Goal: Information Seeking & Learning: Check status

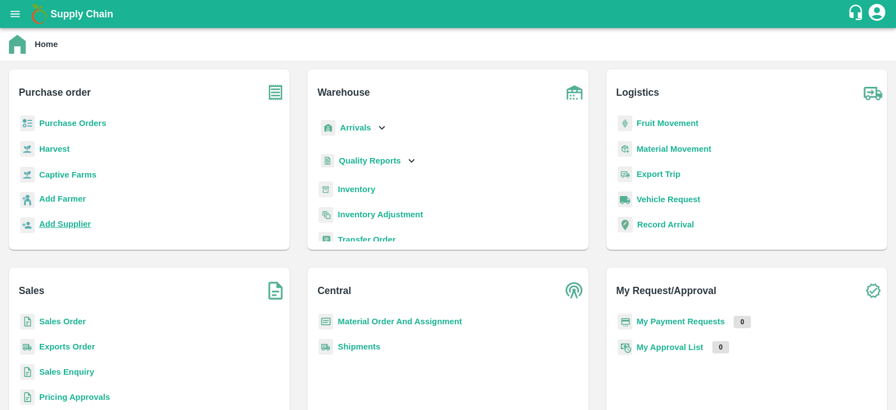
click at [74, 220] on b "Add Supplier" at bounding box center [65, 224] width 52 height 9
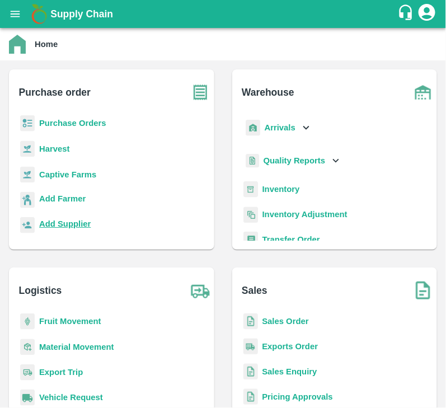
click at [75, 223] on b "Add Supplier" at bounding box center [65, 224] width 52 height 9
click at [77, 123] on b "Purchase Orders" at bounding box center [72, 123] width 67 height 9
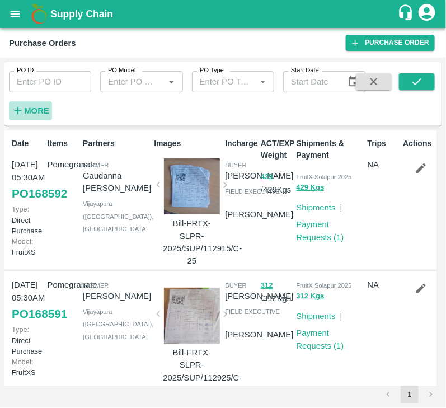
click at [32, 104] on h6 "More" at bounding box center [36, 111] width 25 height 15
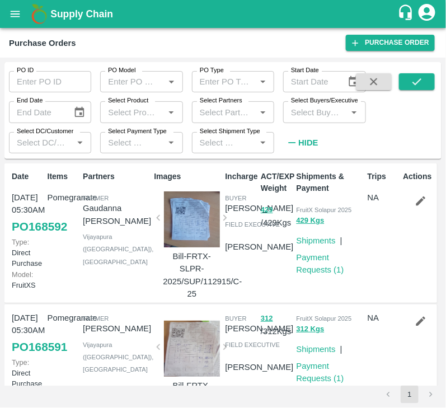
click at [304, 106] on input "Select Buyers/Executive" at bounding box center [315, 112] width 57 height 15
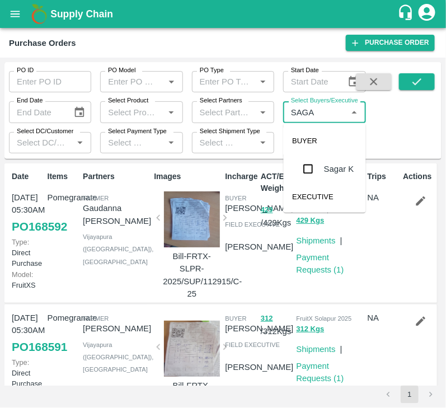
type input "SAGAR"
click at [310, 169] on input "checkbox" at bounding box center [308, 169] width 22 height 22
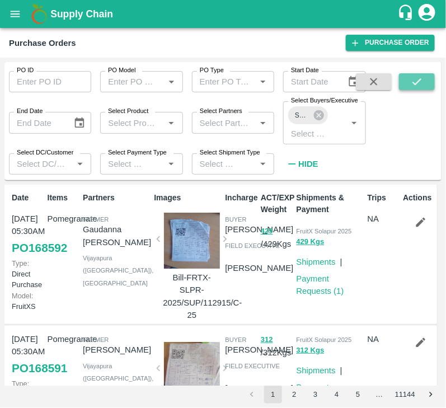
click at [421, 79] on icon "submit" at bounding box center [417, 81] width 9 height 7
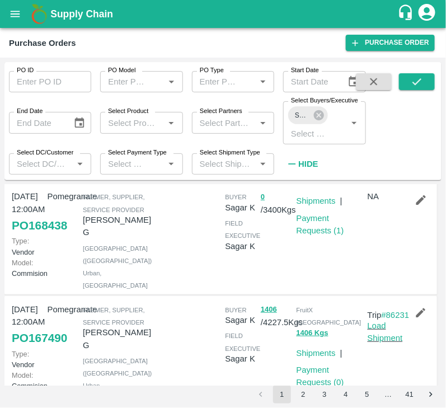
scroll to position [136, 0]
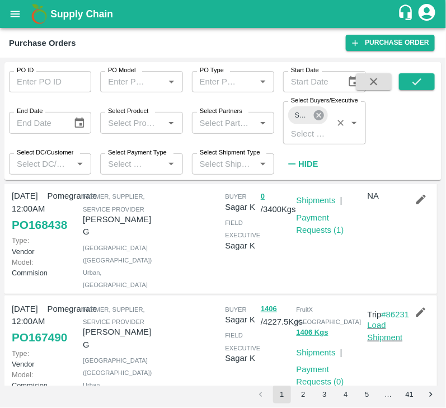
click at [323, 113] on icon at bounding box center [319, 115] width 10 height 10
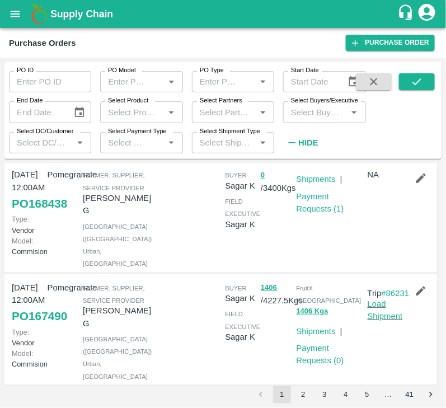
click at [307, 117] on input "Select Buyers/Executive" at bounding box center [315, 112] width 57 height 15
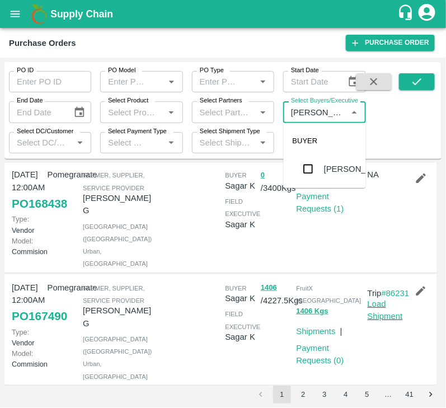
type input "Avinash"
click at [308, 165] on input "checkbox" at bounding box center [308, 169] width 22 height 22
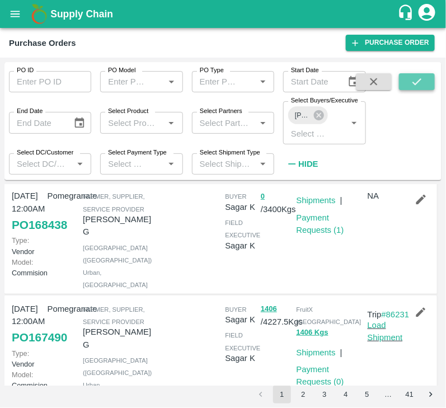
click at [418, 83] on icon "submit" at bounding box center [417, 82] width 12 height 12
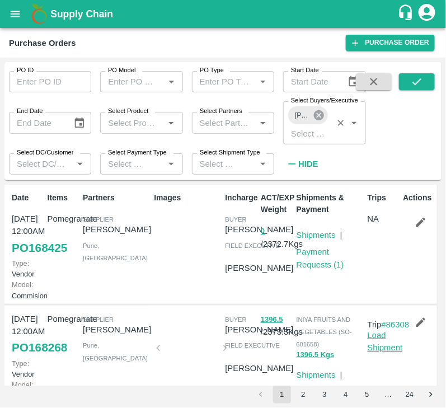
click at [319, 118] on icon at bounding box center [319, 115] width 10 height 10
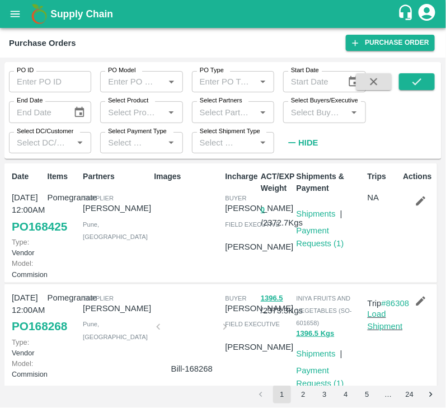
click at [308, 115] on input "Select Buyers/Executive" at bounding box center [315, 112] width 57 height 15
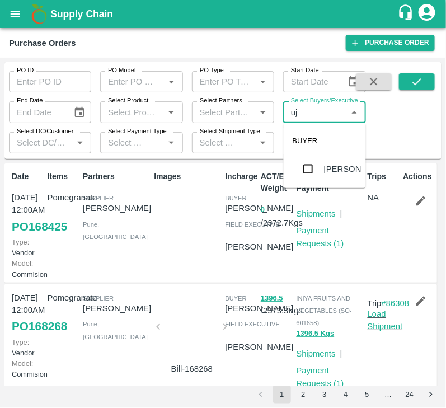
type input "ujj"
click at [305, 175] on input "checkbox" at bounding box center [308, 169] width 22 height 22
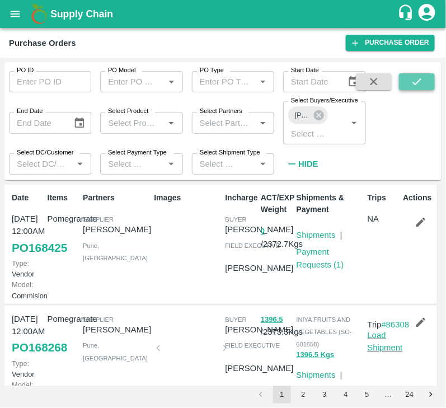
click at [417, 84] on icon "submit" at bounding box center [417, 81] width 9 height 7
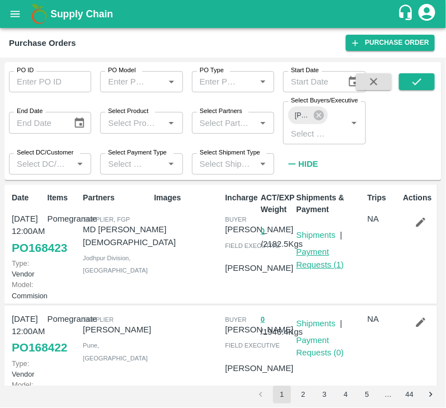
click at [318, 263] on link "Payment Requests ( 1 )" at bounding box center [321, 258] width 48 height 21
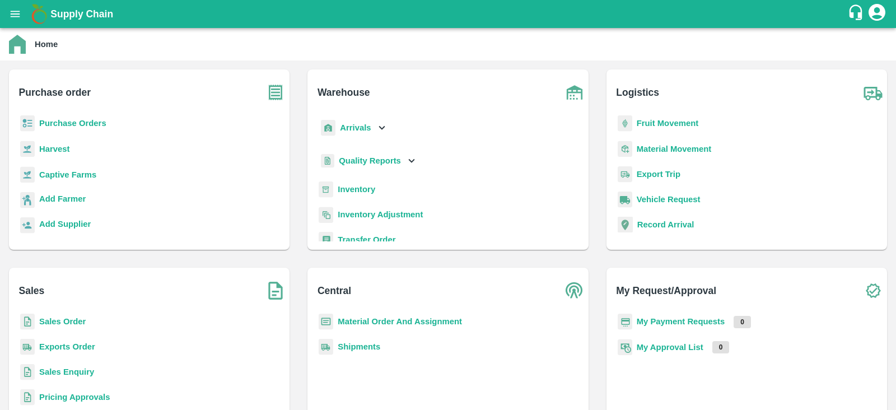
click at [73, 122] on b "Purchase Orders" at bounding box center [72, 123] width 67 height 9
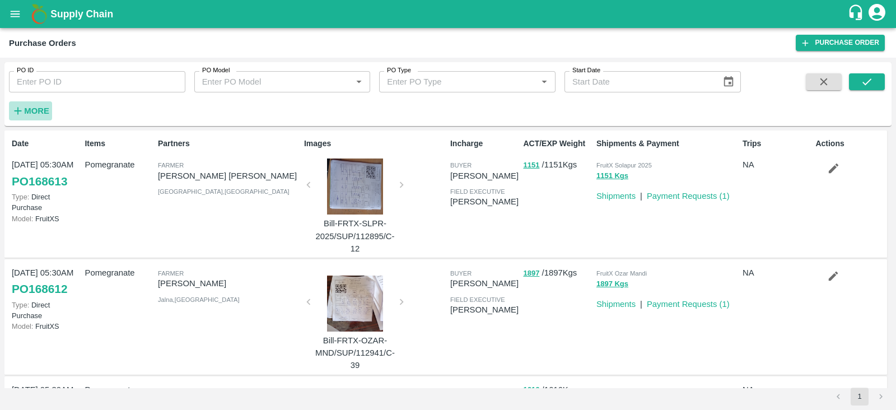
click at [29, 111] on strong "More" at bounding box center [36, 110] width 25 height 9
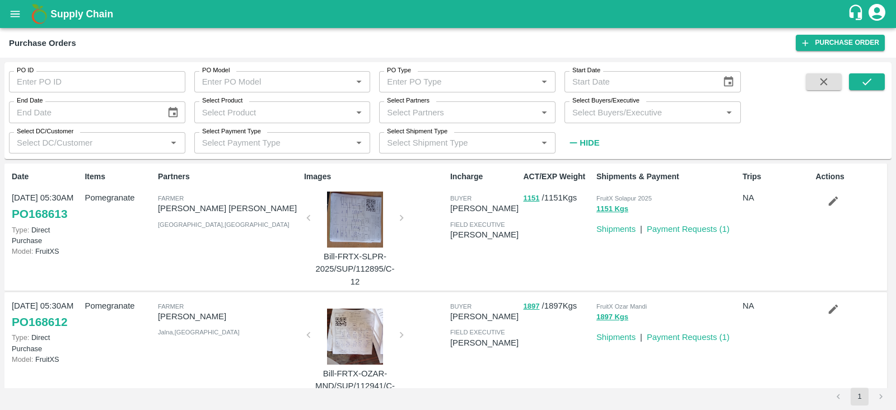
click at [620, 118] on input "Select Buyers/Executive" at bounding box center [643, 112] width 151 height 15
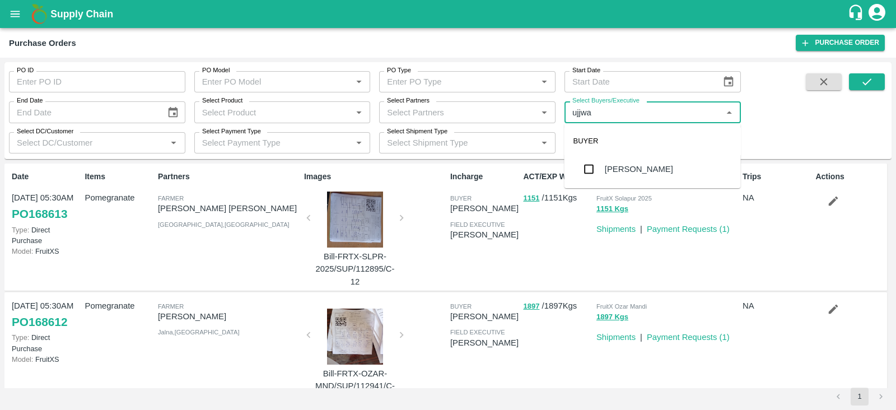
type input "ujjwal"
click at [585, 171] on input "checkbox" at bounding box center [589, 169] width 22 height 22
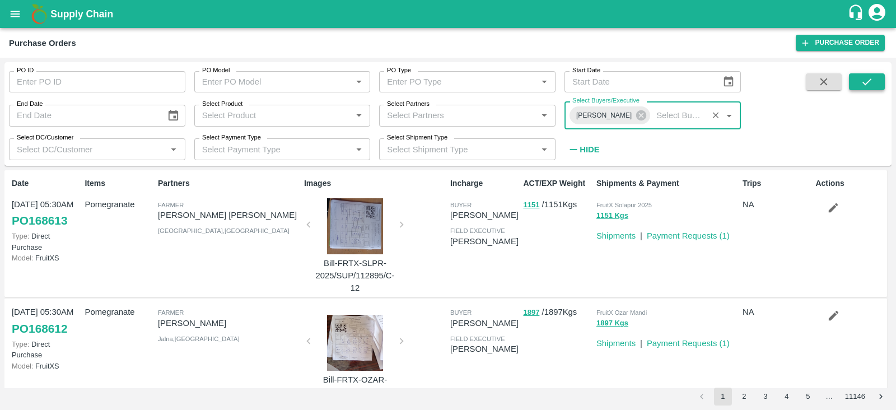
click at [861, 75] on button "submit" at bounding box center [867, 81] width 36 height 17
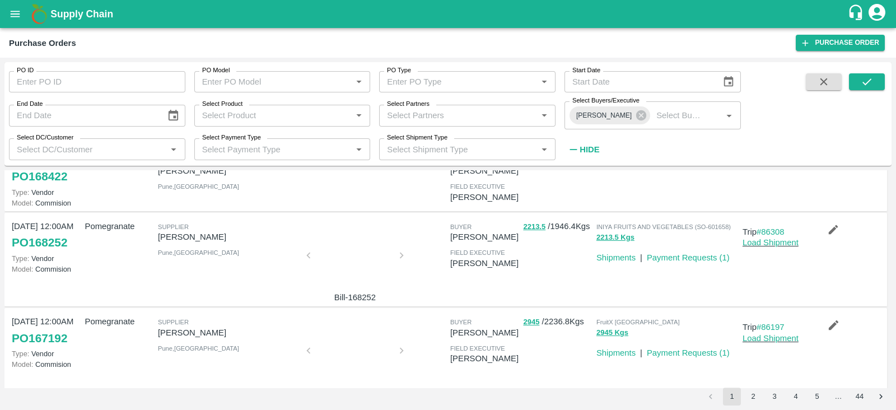
scroll to position [111, 0]
click at [635, 117] on icon at bounding box center [641, 115] width 12 height 12
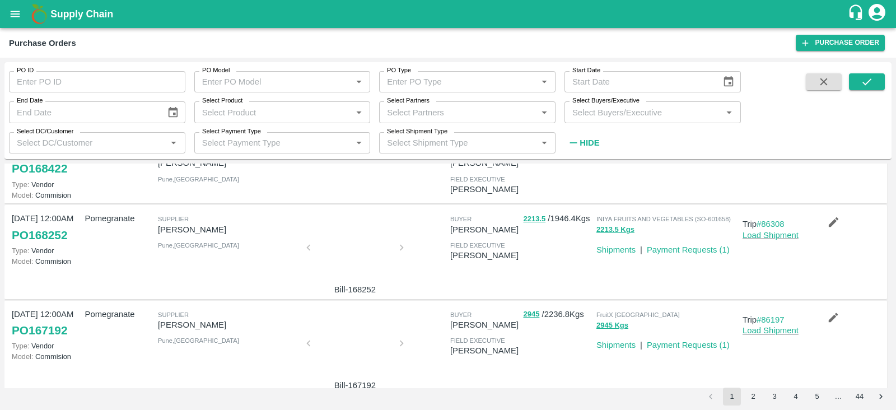
click at [590, 114] on input "Select Buyers/Executive" at bounding box center [643, 112] width 151 height 15
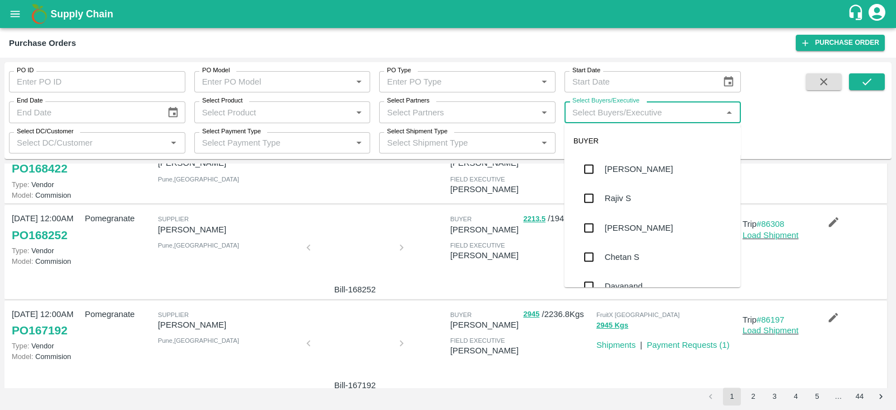
click at [590, 114] on input "Select Buyers/Executive" at bounding box center [643, 112] width 151 height 15
type input "[PERSON_NAME]"
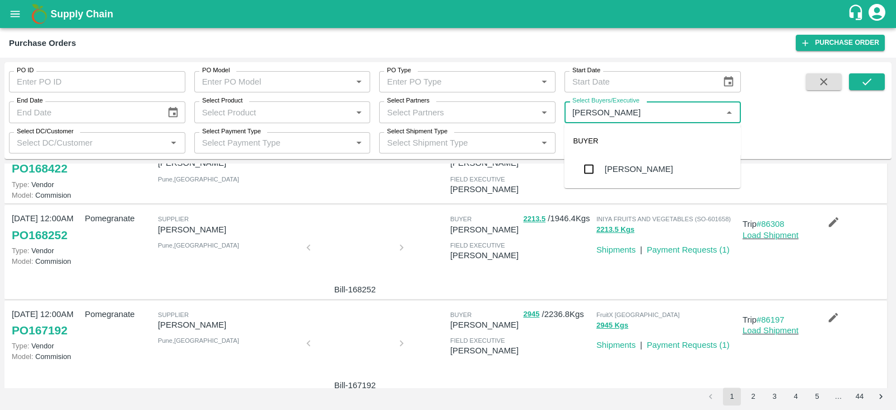
click at [591, 168] on input "checkbox" at bounding box center [589, 169] width 22 height 22
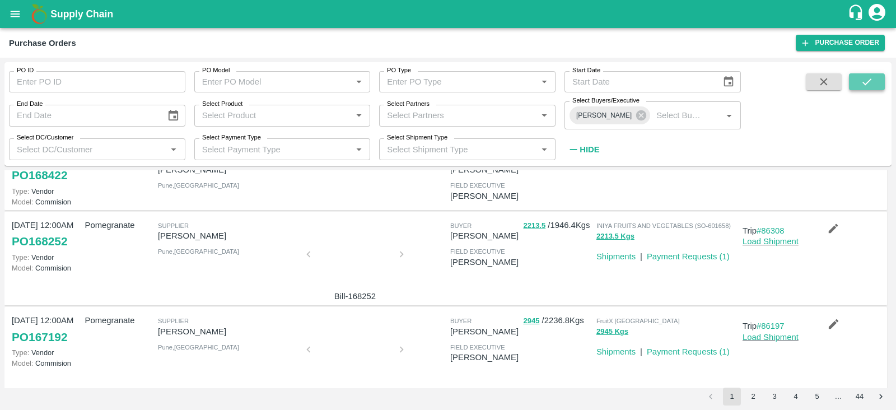
click at [866, 78] on icon "submit" at bounding box center [867, 82] width 12 height 12
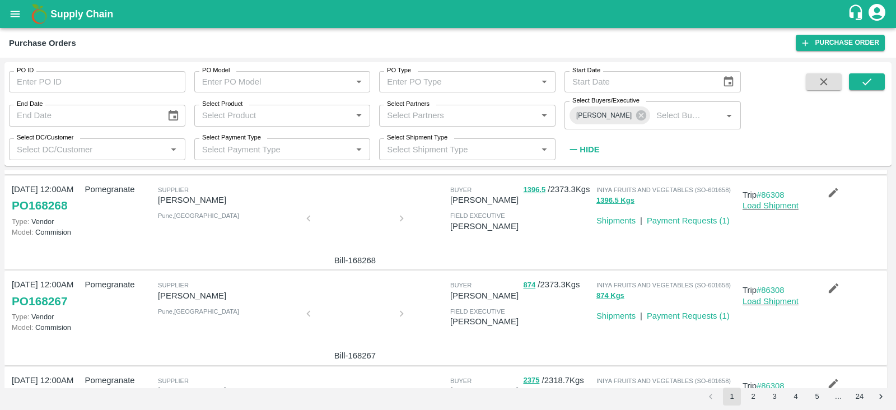
scroll to position [82, 0]
click at [635, 116] on icon at bounding box center [641, 115] width 12 height 12
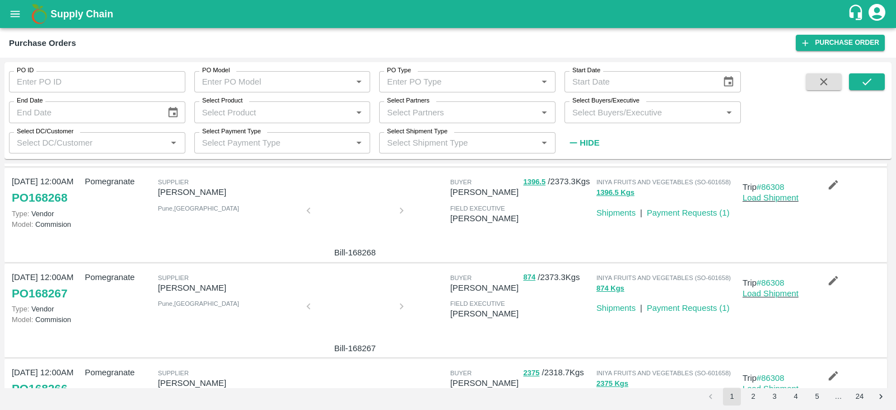
click at [620, 114] on input "Select Buyers/Executive" at bounding box center [643, 112] width 151 height 15
type input "ujj"
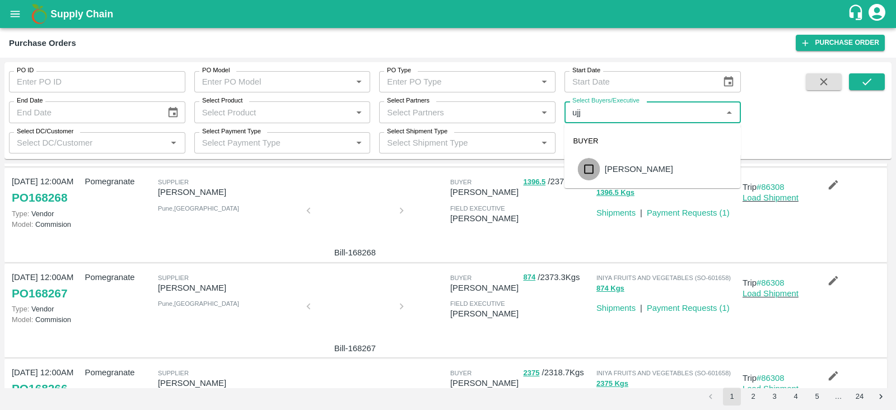
click at [590, 173] on input "checkbox" at bounding box center [589, 169] width 22 height 22
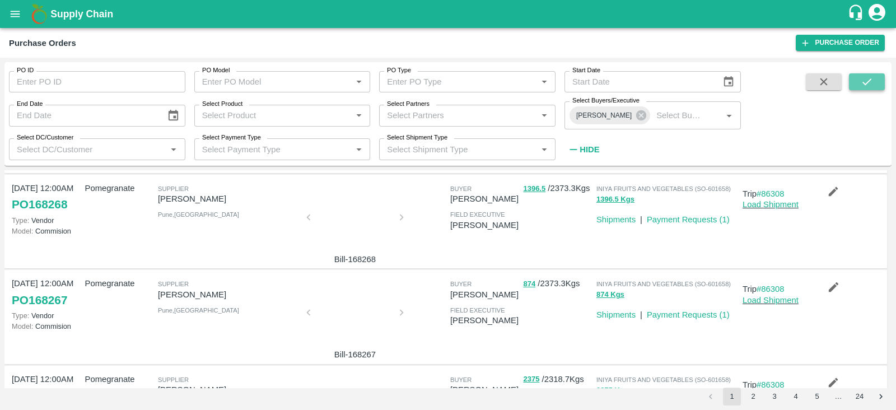
click at [873, 83] on button "submit" at bounding box center [867, 81] width 36 height 17
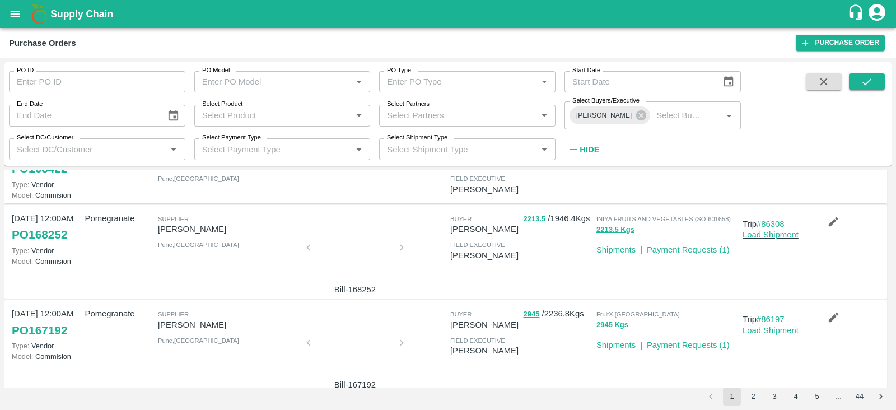
scroll to position [119, 0]
click at [635, 116] on icon at bounding box center [641, 115] width 12 height 12
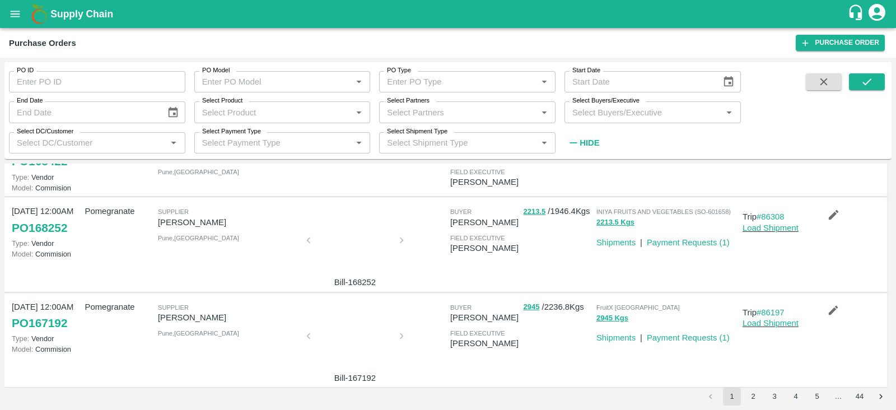
click at [609, 116] on input "Select Buyers/Executive" at bounding box center [643, 112] width 151 height 15
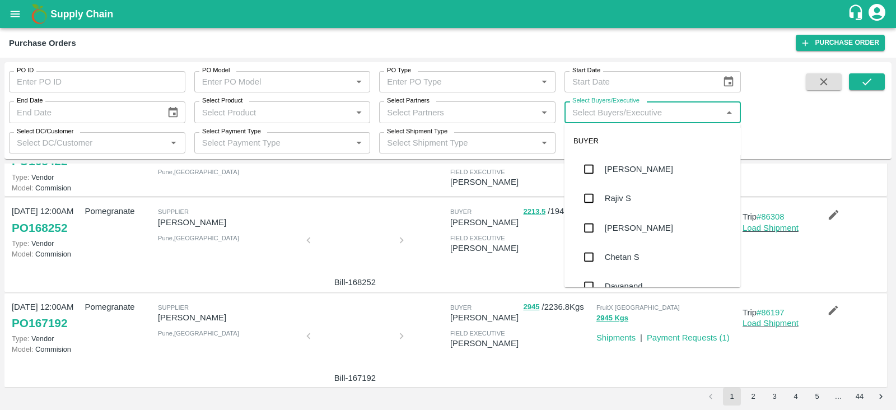
scroll to position [0, 0]
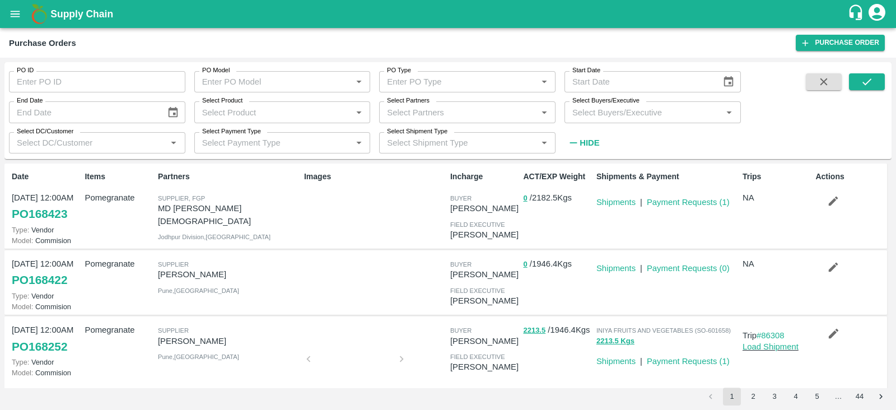
click at [350, 220] on div "Images" at bounding box center [373, 206] width 146 height 80
click at [607, 112] on input "Select Buyers/Executive" at bounding box center [643, 112] width 151 height 15
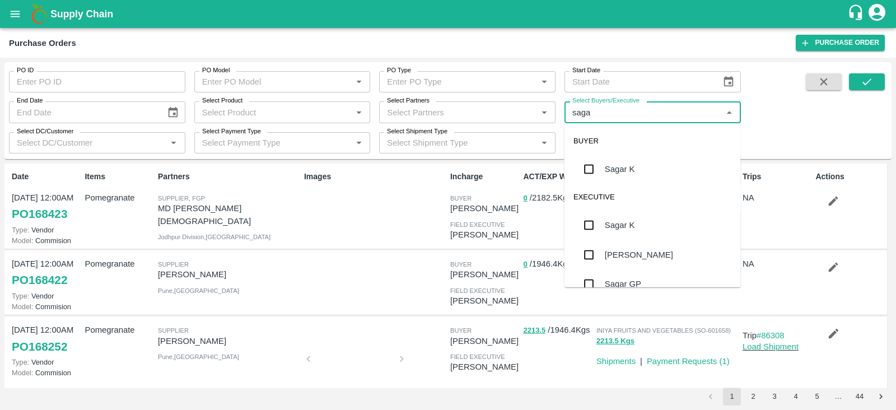
type input "sagar"
click at [582, 167] on input "checkbox" at bounding box center [589, 169] width 22 height 22
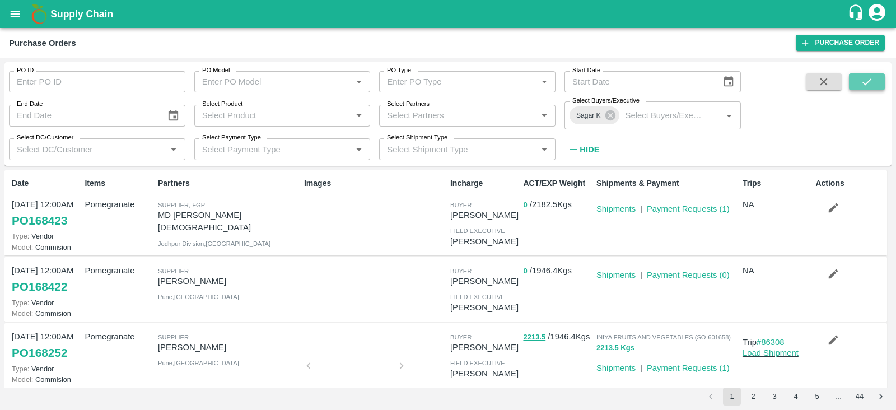
click at [879, 77] on button "submit" at bounding box center [867, 81] width 36 height 17
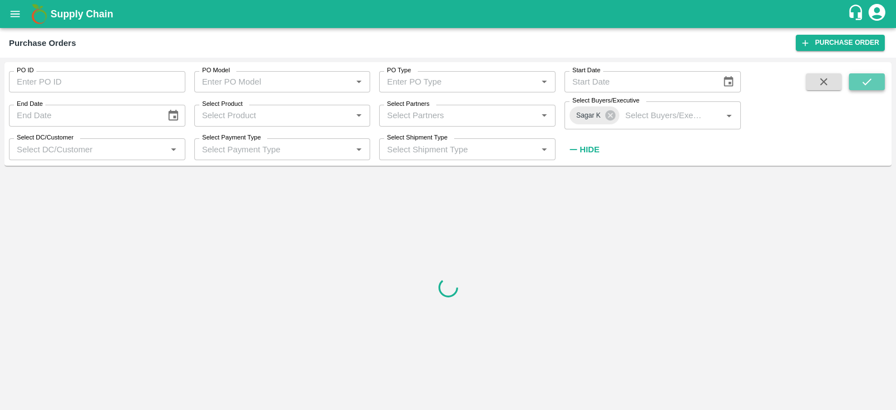
click at [879, 77] on button "submit" at bounding box center [867, 81] width 36 height 17
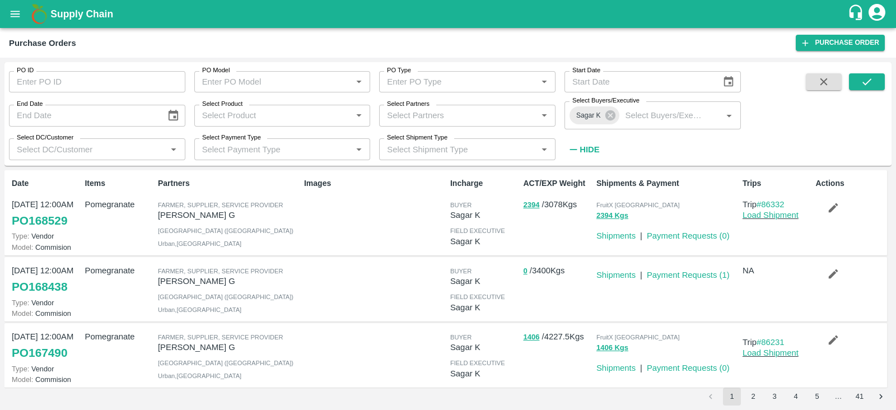
click at [20, 15] on icon "open drawer" at bounding box center [15, 14] width 12 height 12
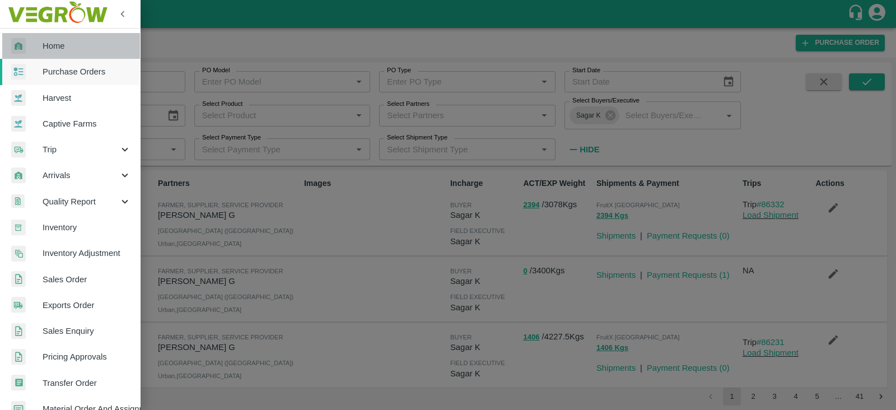
click at [77, 46] on span "Home" at bounding box center [87, 46] width 89 height 12
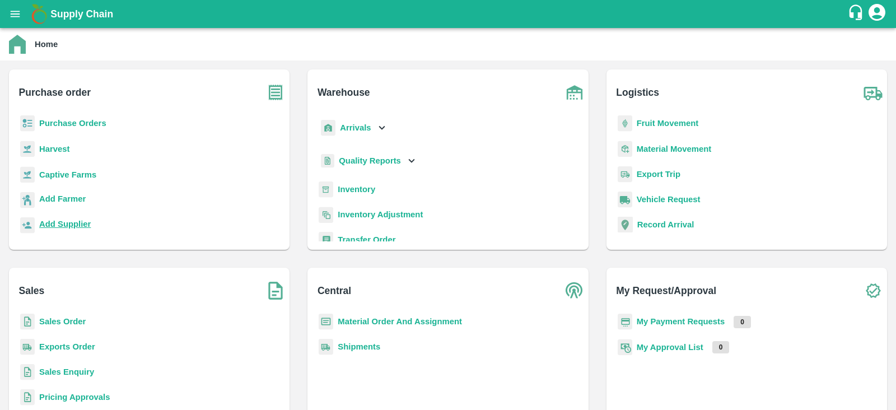
click at [78, 226] on b "Add Supplier" at bounding box center [65, 224] width 52 height 9
